Goal: Check status: Check status

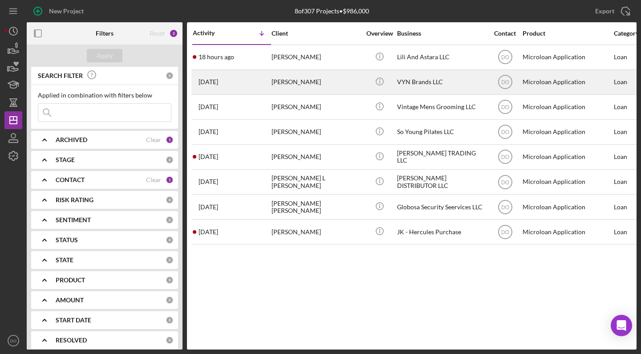
click at [448, 80] on div "VYN Brands LLC" at bounding box center [441, 82] width 89 height 24
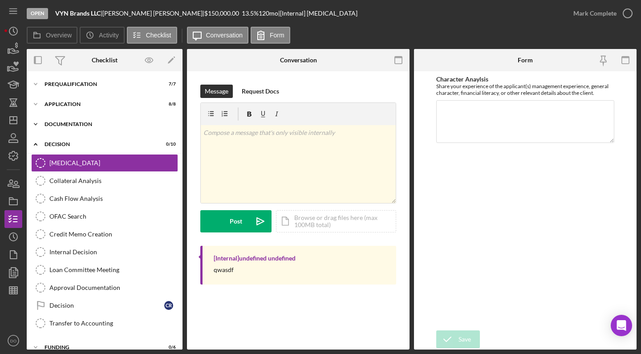
click at [55, 121] on div "Icon/Expander Documentation 19 / 19" at bounding box center [105, 124] width 156 height 18
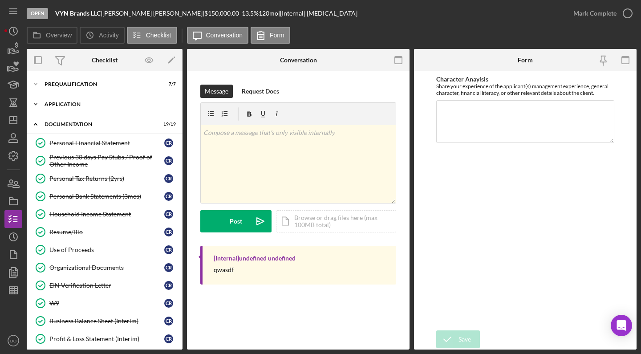
click at [77, 101] on div "Icon/Expander Application 8 / 8" at bounding box center [105, 104] width 156 height 18
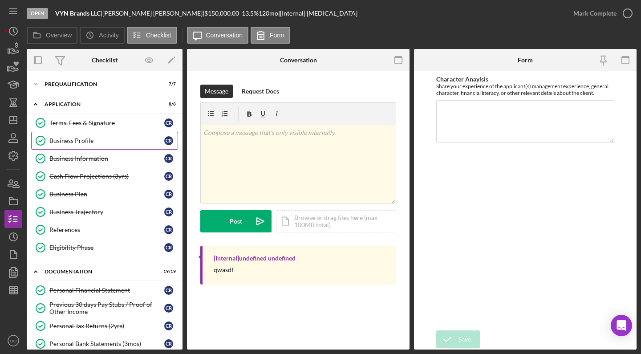
click at [66, 143] on div "Business Profile" at bounding box center [106, 140] width 115 height 7
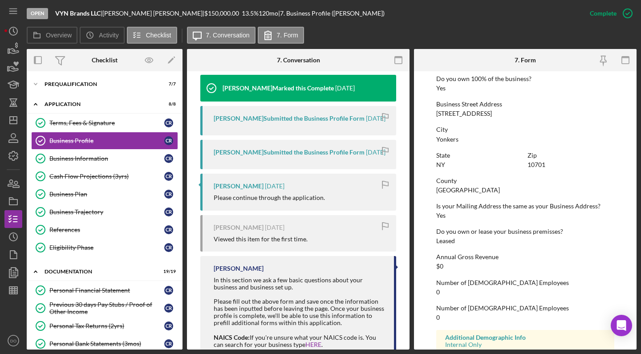
scroll to position [391, 0]
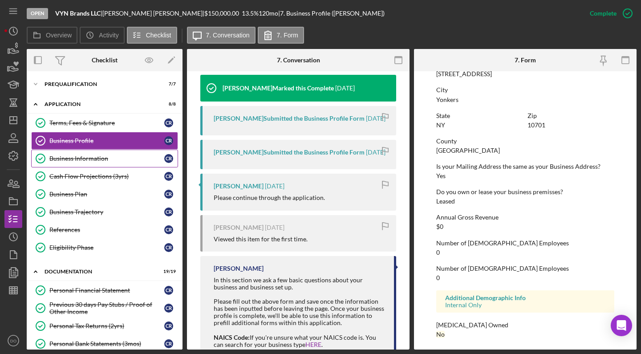
click at [73, 158] on div "Business Information" at bounding box center [106, 158] width 115 height 7
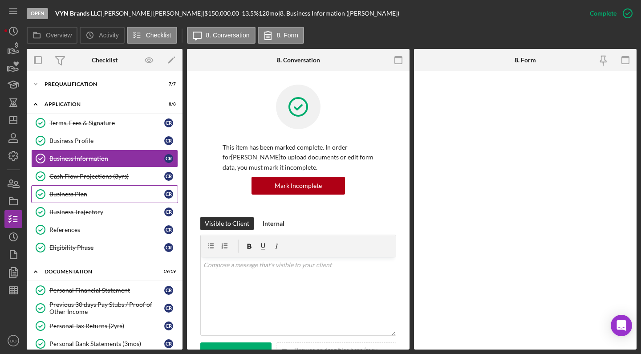
click at [78, 195] on div "Business Plan" at bounding box center [106, 193] width 115 height 7
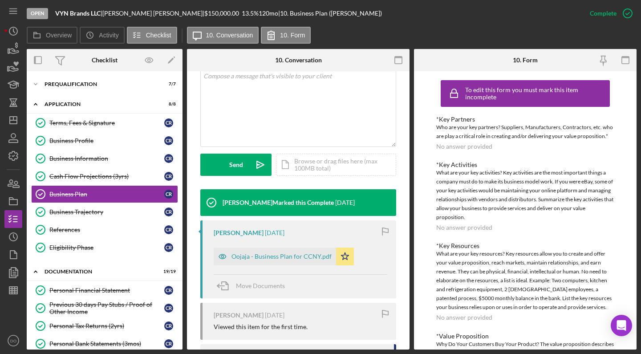
scroll to position [235, 0]
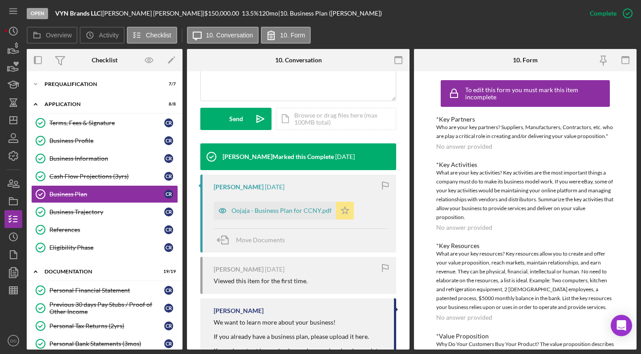
click at [343, 210] on icon "Icon/Star" at bounding box center [345, 211] width 18 height 18
click at [339, 208] on icon "Icon/Star" at bounding box center [345, 211] width 18 height 18
click at [283, 207] on div "Oojaja - Business Plan for CCNY.pdf" at bounding box center [281, 210] width 100 height 7
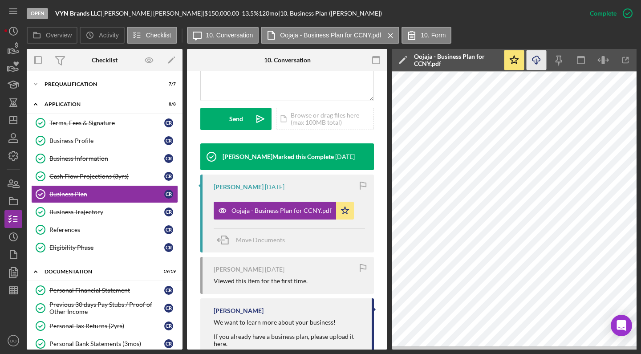
click at [537, 63] on polyline "button" at bounding box center [536, 63] width 3 height 1
click at [89, 214] on div "Business Trajectory" at bounding box center [106, 211] width 115 height 7
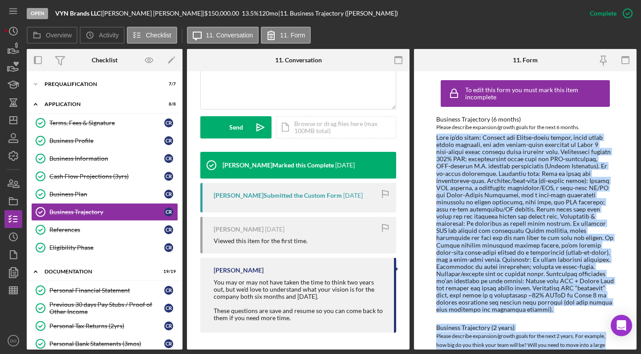
drag, startPoint x: 495, startPoint y: 333, endPoint x: 431, endPoint y: 133, distance: 210.4
click at [431, 133] on div "To edit this form you must mark this item incomplete Business Trajectory (6 mon…" at bounding box center [525, 210] width 223 height 278
copy div "What we’re doing: Execute our Amazon‑first launch, drive early review velocity,…"
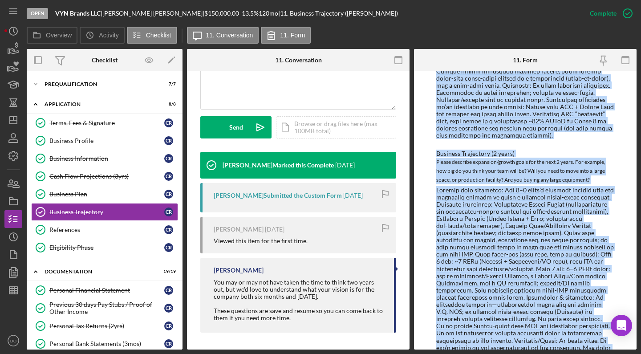
scroll to position [201, 0]
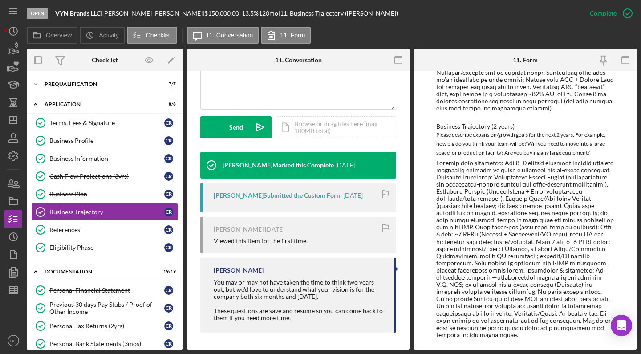
click at [450, 2] on div "Open VYN Brands LLC | [PERSON_NAME] | $150,000.00 13.5 % 120 mo | 11. Business …" at bounding box center [304, 13] width 554 height 27
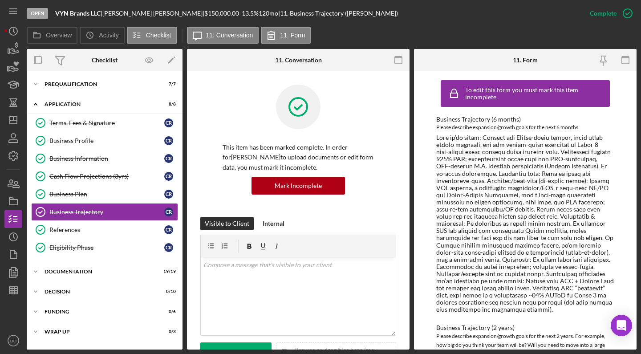
scroll to position [2, 0]
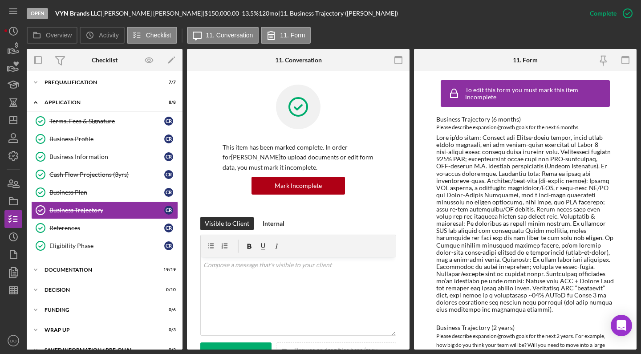
click at [539, 0] on div "Open VYN Brands LLC | [PERSON_NAME] | $150,000.00 13.5 % 120 mo | 11. Business …" at bounding box center [304, 13] width 554 height 27
